Goal: Find specific page/section: Find specific page/section

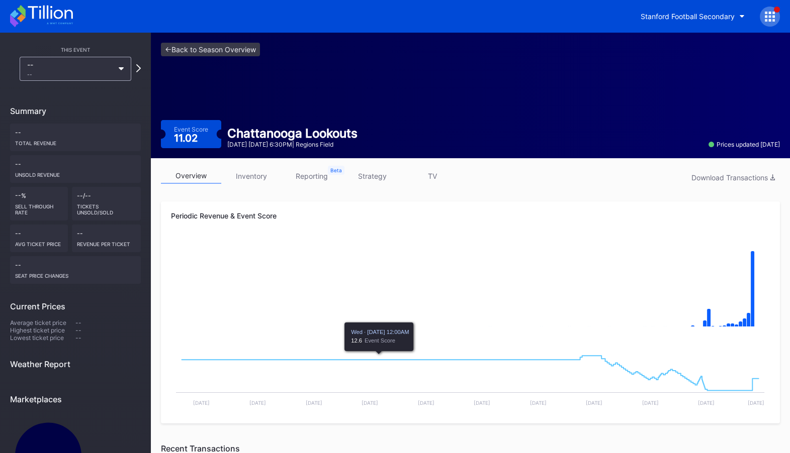
click at [384, 171] on link "strategy" at bounding box center [372, 176] width 60 height 16
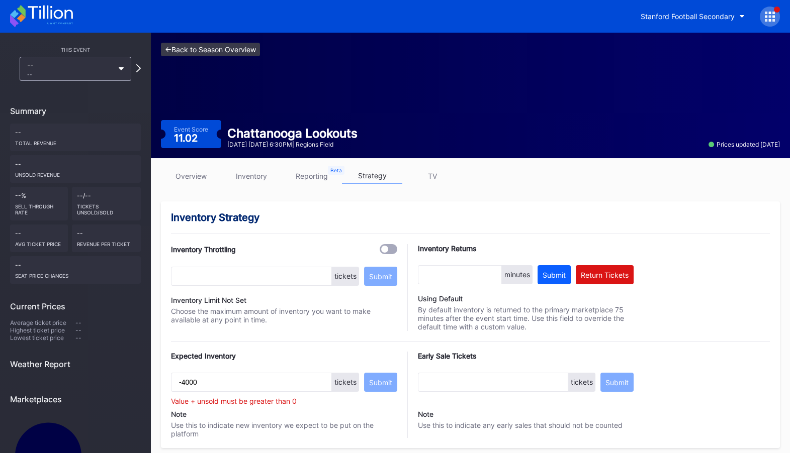
click at [235, 51] on link "<- Back to Season Overview" at bounding box center [210, 50] width 99 height 14
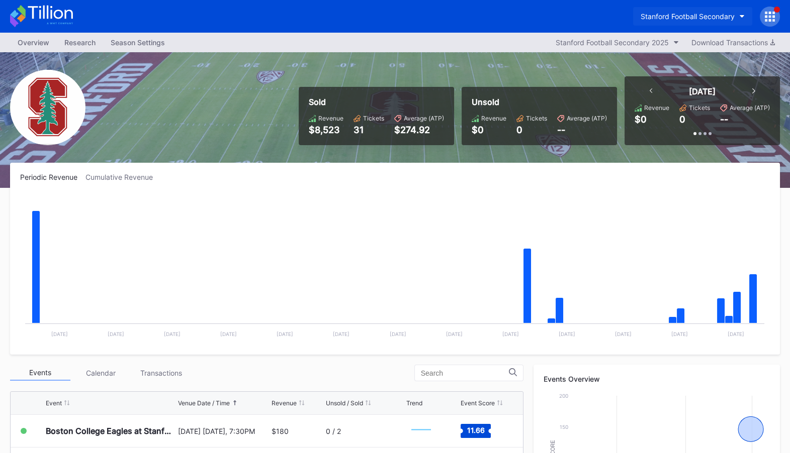
click at [689, 18] on div "Stanford Football Secondary" at bounding box center [687, 16] width 94 height 9
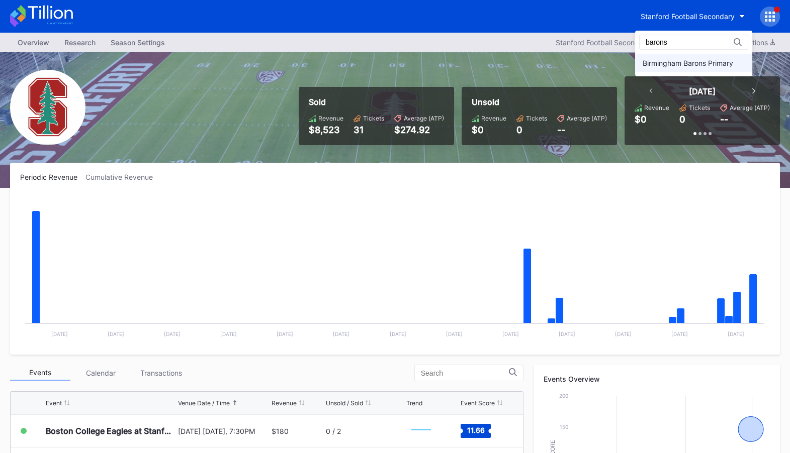
type input "barons"
click at [692, 59] on div "Birmingham Barons Primary" at bounding box center [687, 63] width 90 height 9
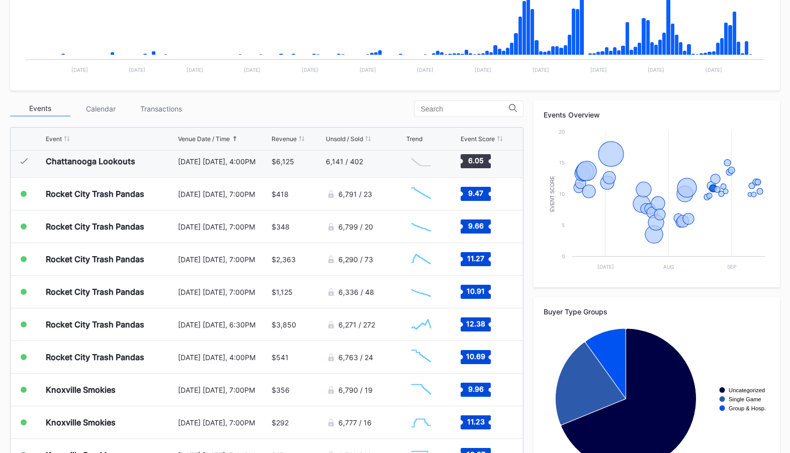
scroll to position [755, 0]
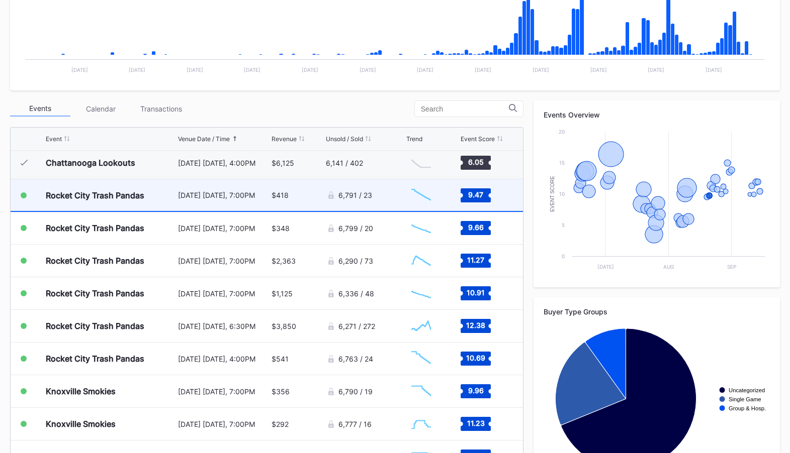
click at [390, 185] on div "6,791 / 23" at bounding box center [365, 195] width 78 height 32
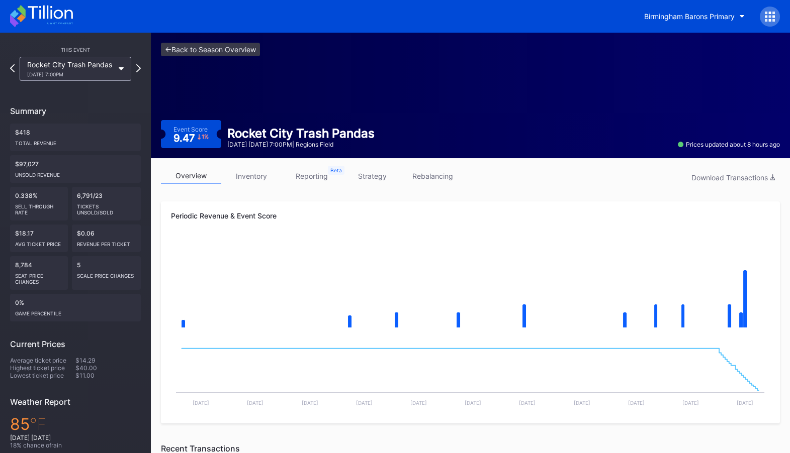
click at [253, 175] on link "inventory" at bounding box center [251, 176] width 60 height 16
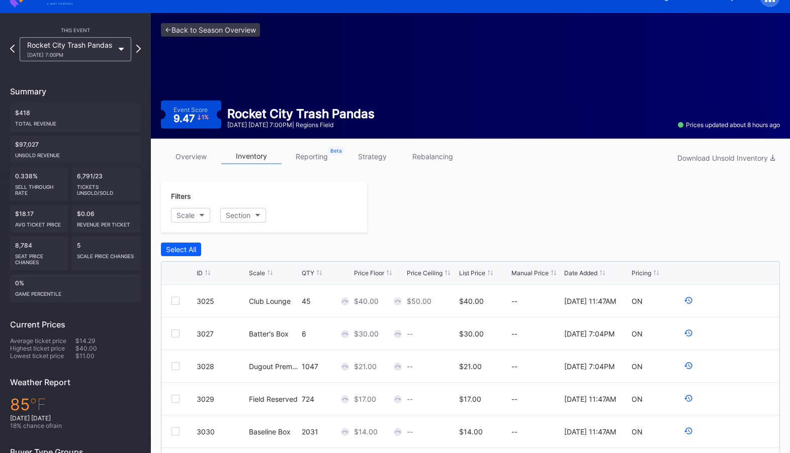
scroll to position [16, 0]
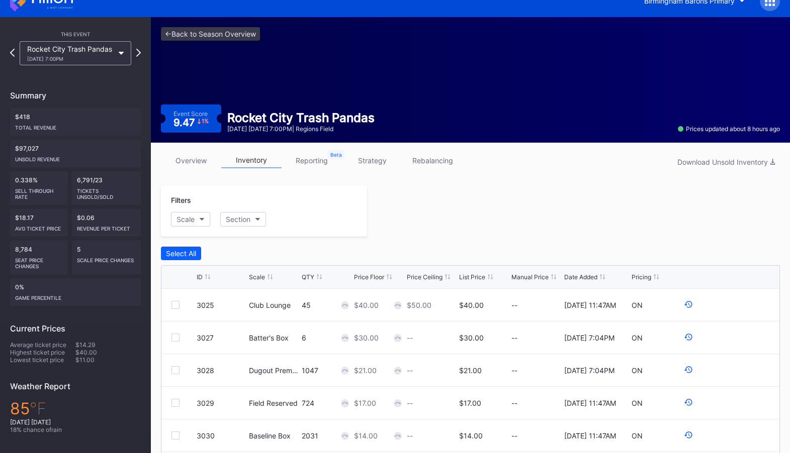
click at [371, 158] on link "strategy" at bounding box center [372, 161] width 60 height 16
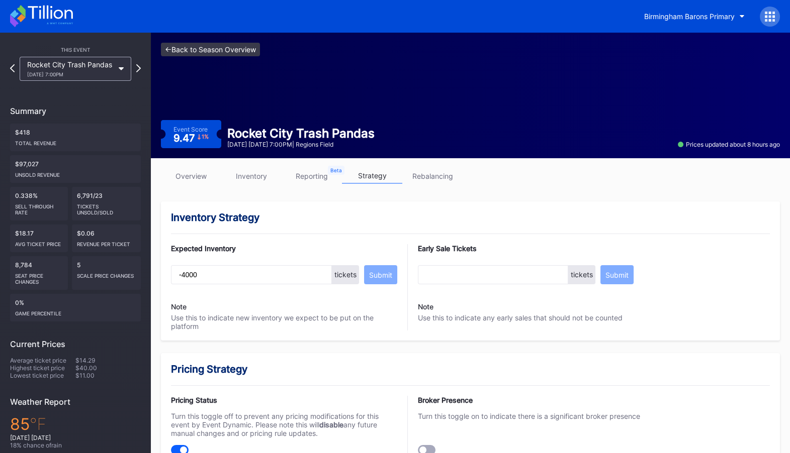
click at [222, 48] on link "<- Back to Season Overview" at bounding box center [210, 50] width 99 height 14
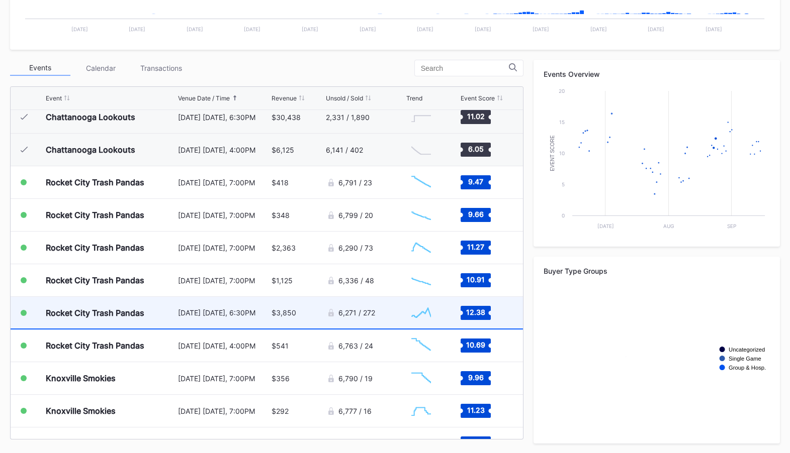
scroll to position [718, 0]
